Goal: Information Seeking & Learning: Learn about a topic

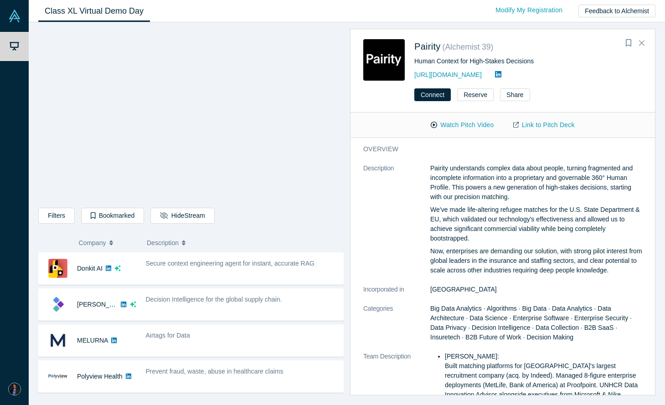
scroll to position [188, 0]
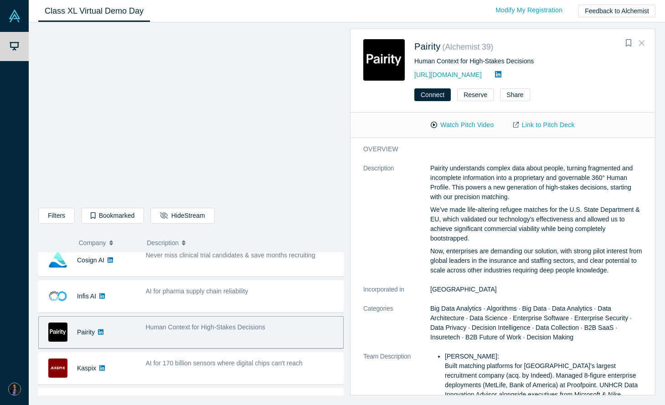
click at [639, 41] on button "Close" at bounding box center [642, 43] width 14 height 15
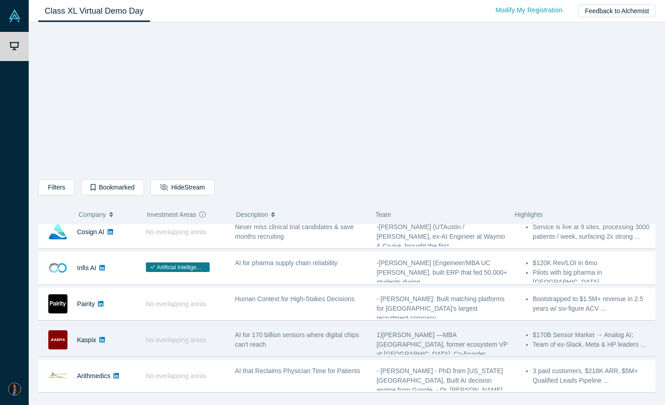
click at [103, 342] on icon at bounding box center [101, 339] width 5 height 5
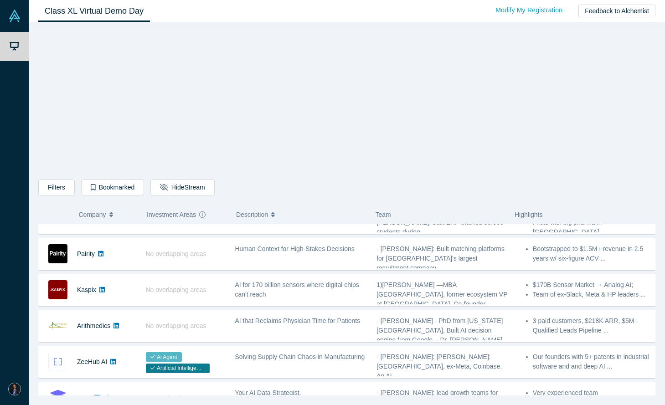
scroll to position [239, 0]
click at [107, 139] on div "Filters AI Artificial Intelligence B2B SaaS AI (Artificial Intelligence) Data A…" at bounding box center [346, 212] width 617 height 367
click at [592, 151] on div "Filters AI Artificial Intelligence B2B SaaS AI (Artificial Intelligence) Data A…" at bounding box center [346, 212] width 617 height 367
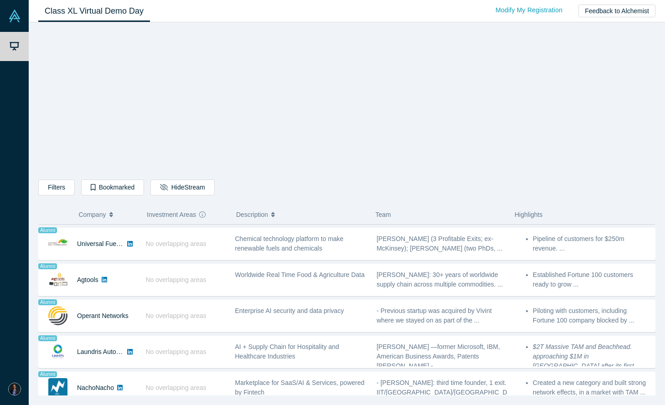
scroll to position [513, 0]
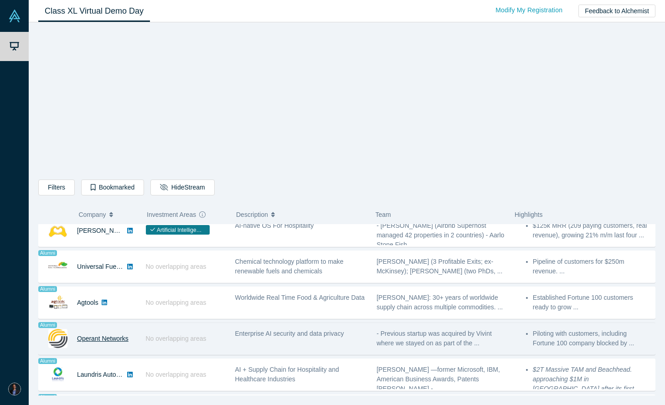
click at [113, 341] on link "Operant Networks" at bounding box center [102, 338] width 51 height 7
